Goal: Task Accomplishment & Management: Use online tool/utility

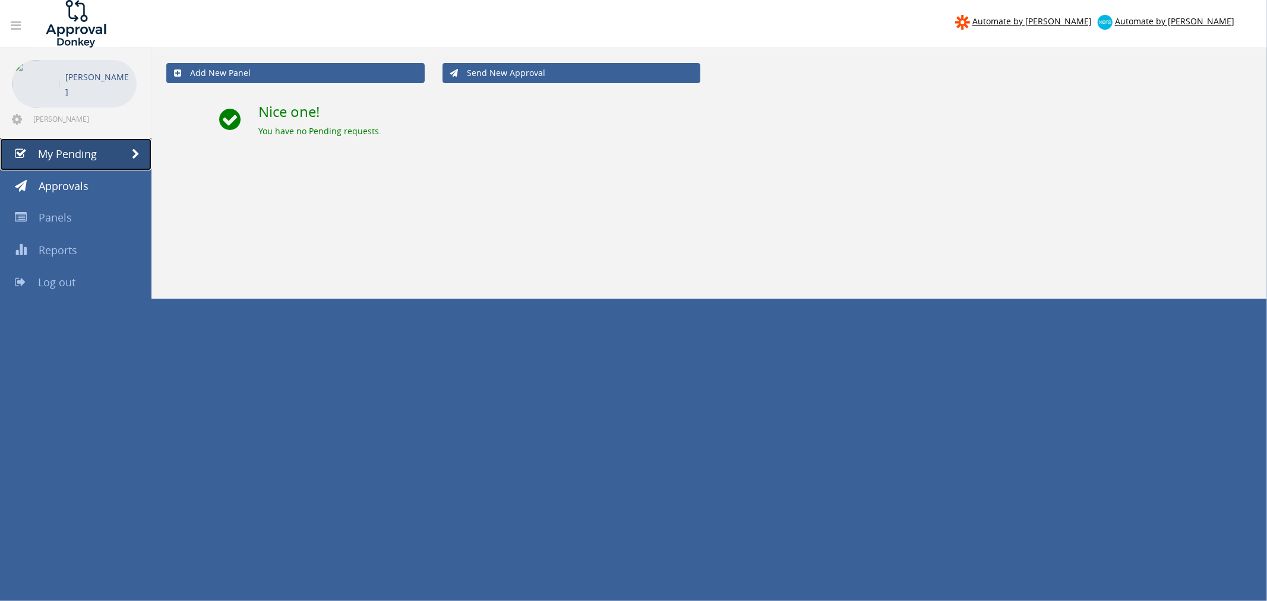
click at [125, 157] on link "My Pending" at bounding box center [76, 154] width 152 height 32
click at [97, 182] on link "Approvals" at bounding box center [76, 187] width 152 height 32
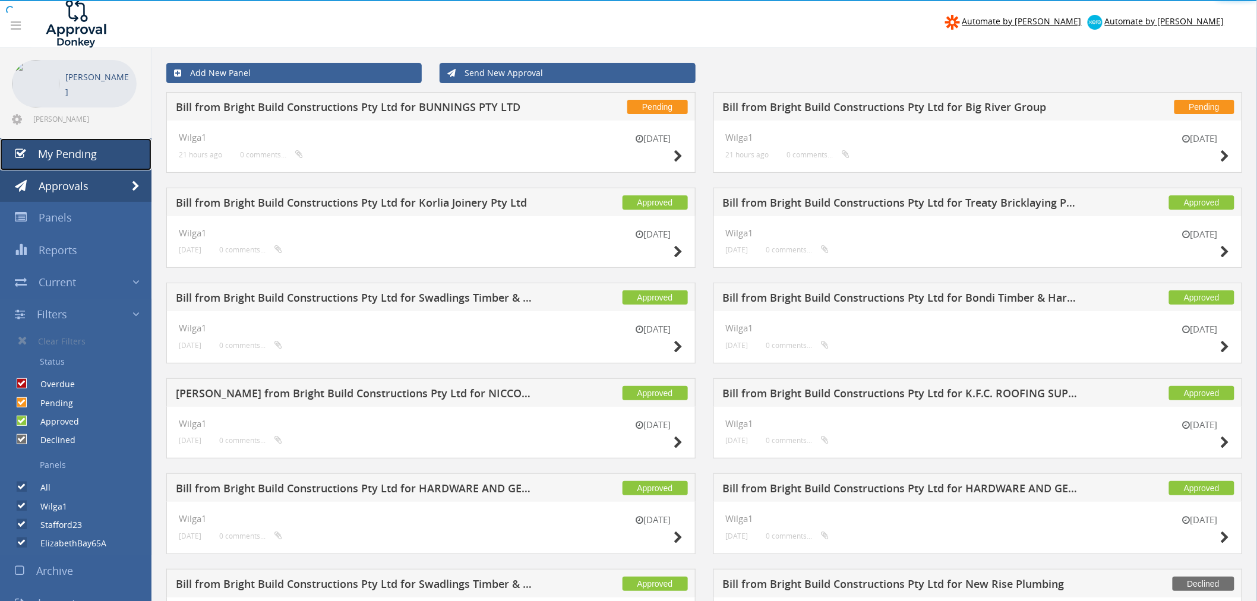
click at [97, 157] on link "My Pending" at bounding box center [76, 154] width 152 height 32
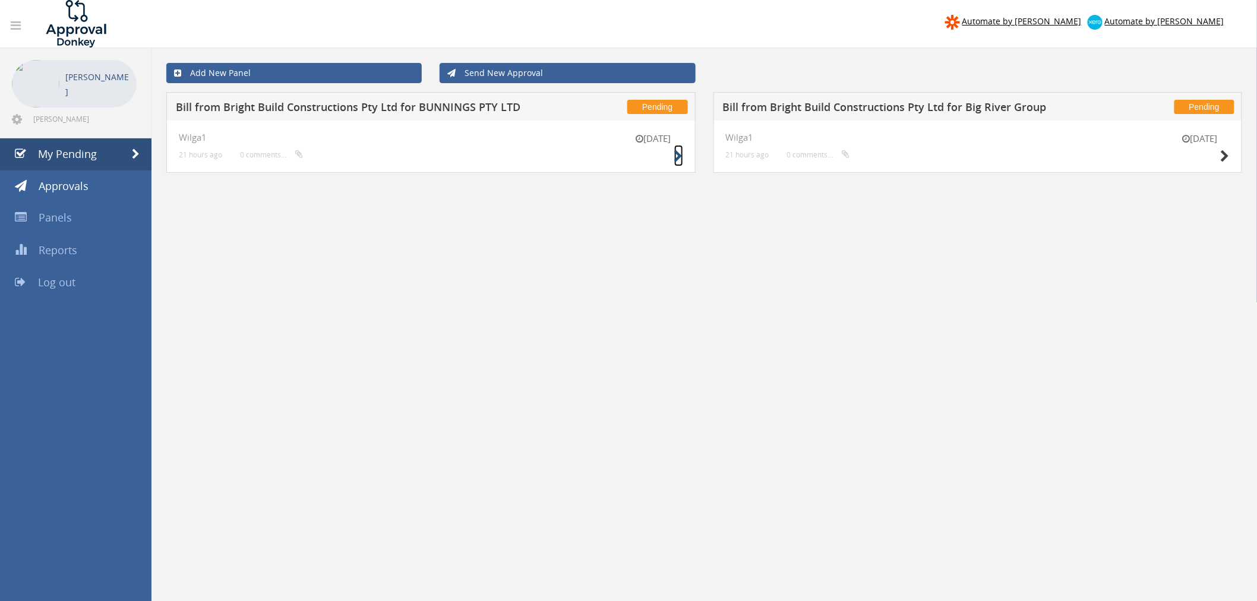
click at [676, 153] on icon at bounding box center [678, 156] width 9 height 12
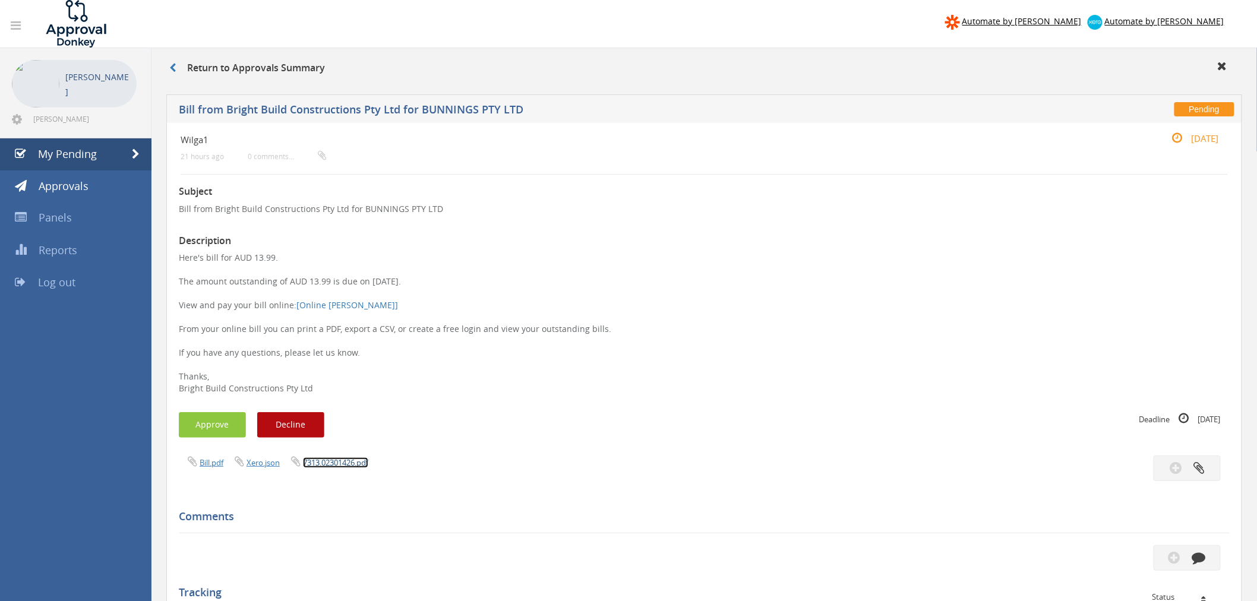
click at [356, 459] on link "7313.02301426.pdf" at bounding box center [335, 462] width 65 height 11
click at [203, 424] on button "Approve" at bounding box center [212, 425] width 67 height 26
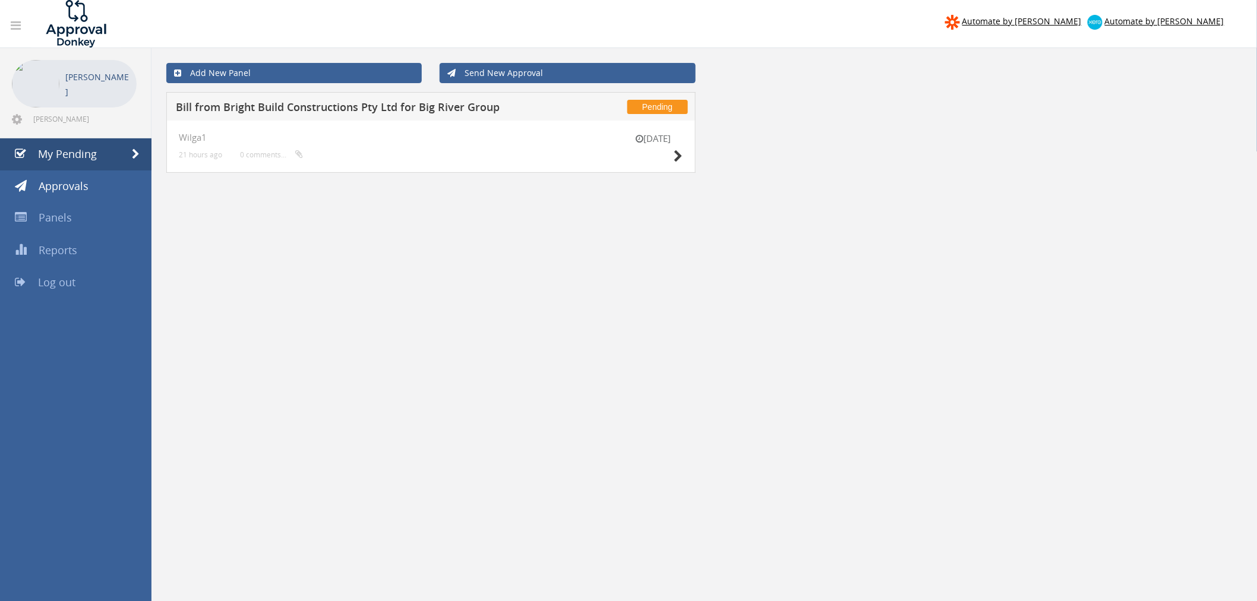
click at [672, 163] on div "[DATE]" at bounding box center [653, 149] width 59 height 34
click at [679, 160] on icon at bounding box center [678, 156] width 9 height 12
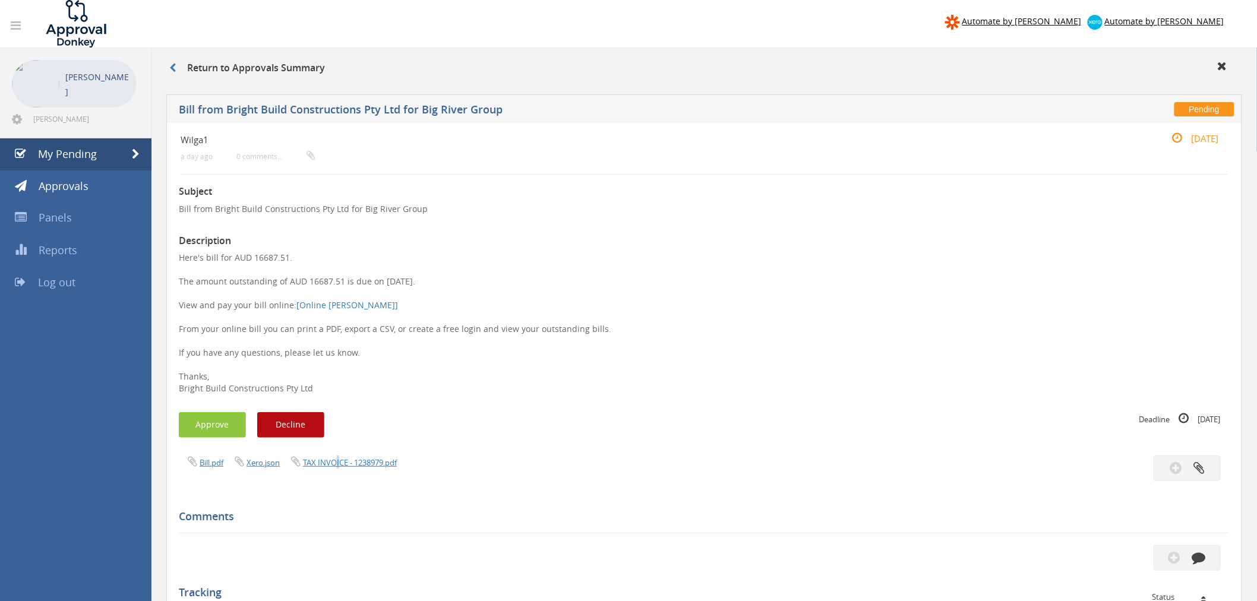
click at [337, 469] on div "Bill.pdf Xero.json TAX INVOICE - 1238979.pdf" at bounding box center [437, 462] width 535 height 13
click at [341, 464] on link "TAX INVOICE - 1238979.pdf" at bounding box center [350, 462] width 94 height 11
click at [210, 428] on button "Approve" at bounding box center [212, 425] width 67 height 26
